Goal: Task Accomplishment & Management: Manage account settings

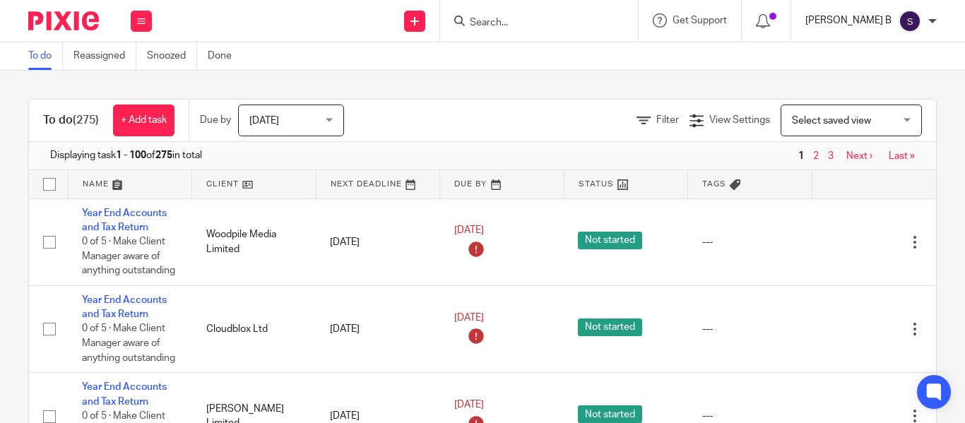
click at [890, 25] on p "[PERSON_NAME] B" at bounding box center [849, 20] width 86 height 14
click at [883, 101] on span "Logout" at bounding box center [872, 98] width 32 height 10
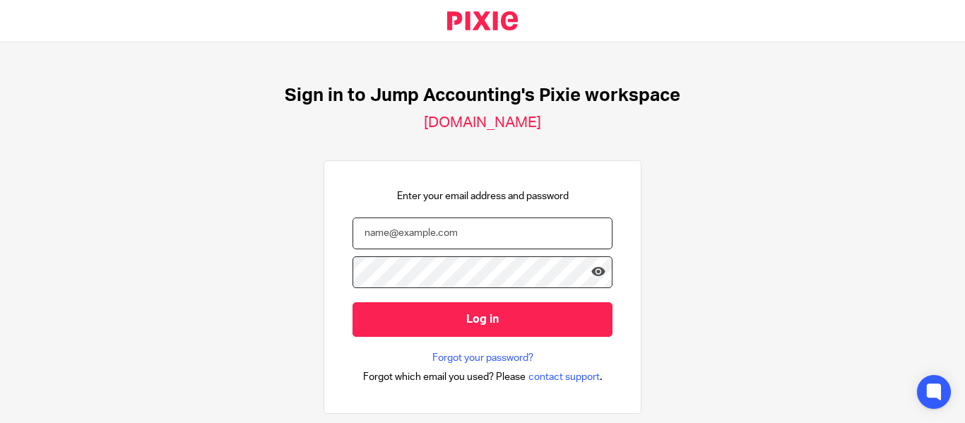
click at [440, 243] on input "email" at bounding box center [483, 234] width 260 height 32
type input "[EMAIL_ADDRESS][DOMAIN_NAME]"
click at [592, 278] on icon at bounding box center [599, 272] width 14 height 14
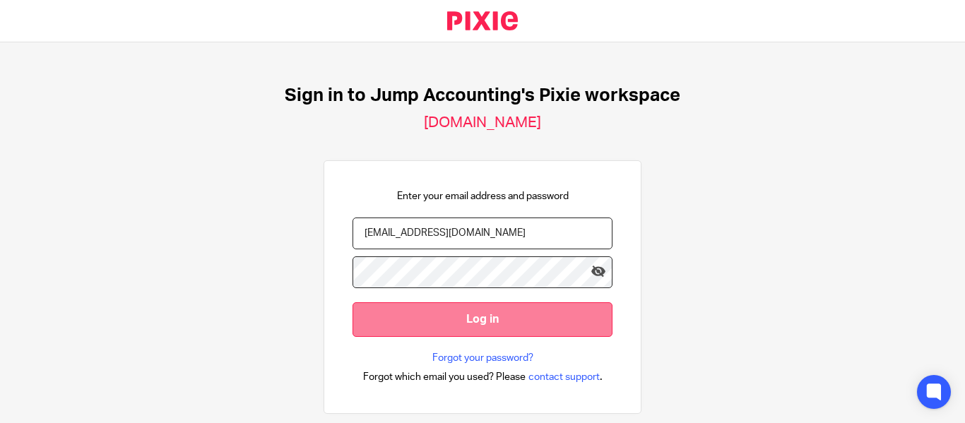
click at [457, 312] on input "Log in" at bounding box center [483, 319] width 260 height 35
